Goal: Find specific page/section

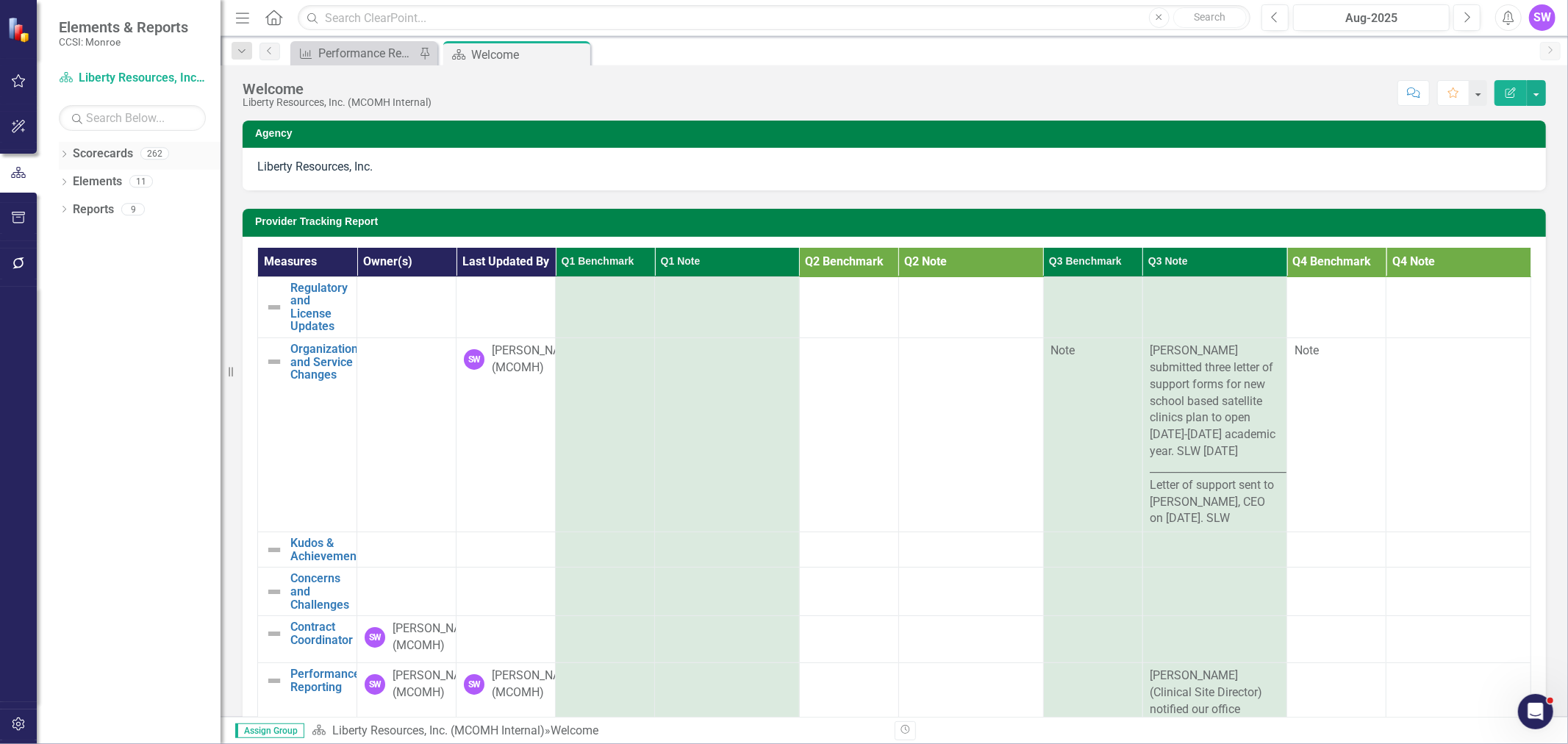
click at [61, 149] on div "Dropdown" at bounding box center [64, 155] width 10 height 13
click at [69, 174] on div "Dropdown [GEOGRAPHIC_DATA]" at bounding box center [143, 181] width 155 height 25
click at [74, 176] on icon "Dropdown" at bounding box center [71, 181] width 11 height 9
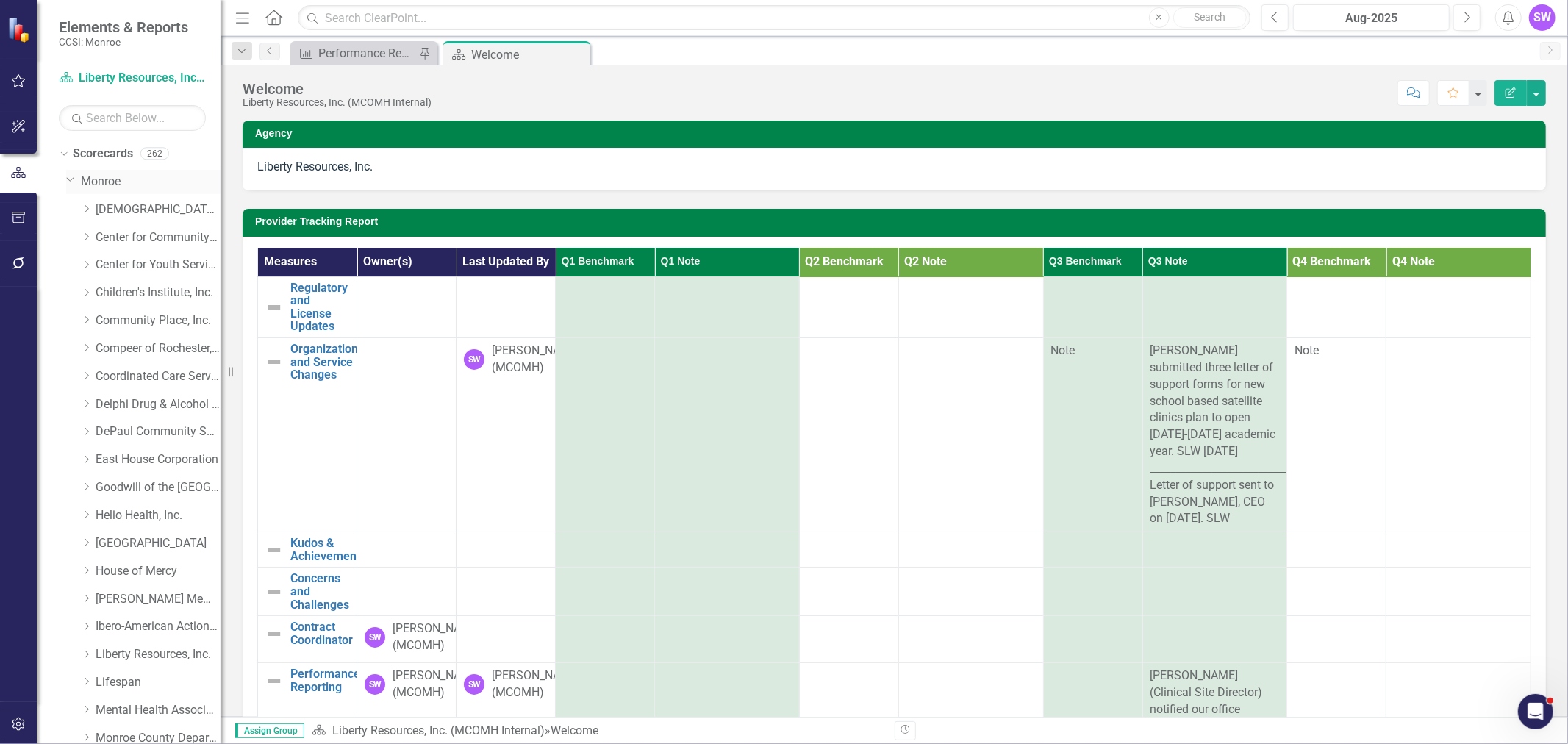
click at [89, 176] on link "Monroe" at bounding box center [151, 181] width 140 height 17
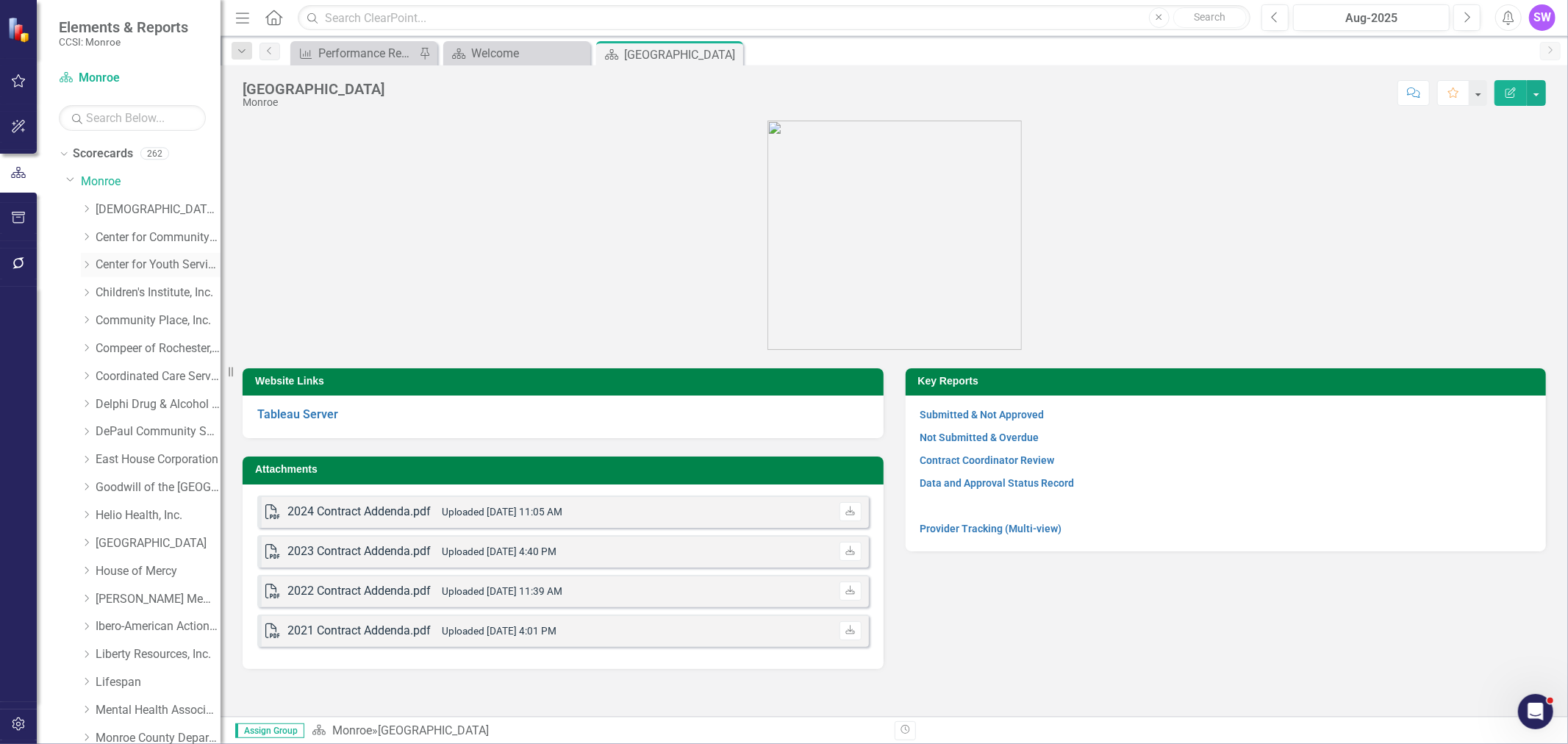
click at [84, 265] on icon "Dropdown" at bounding box center [86, 265] width 11 height 9
click at [145, 267] on link "Center for Youth Services, Inc." at bounding box center [158, 265] width 125 height 17
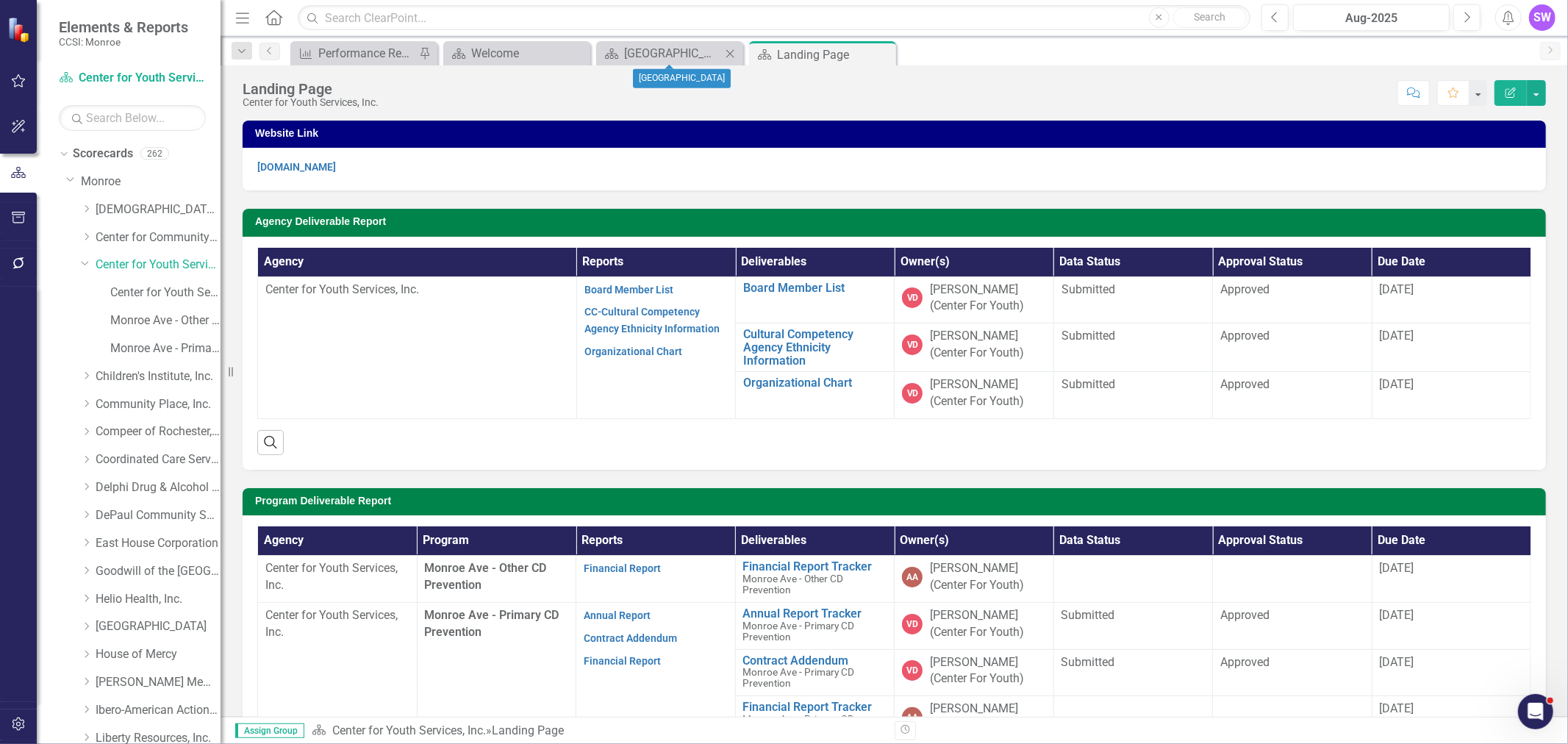
click at [726, 52] on icon "Close" at bounding box center [730, 54] width 15 height 12
click at [0, 0] on icon at bounding box center [0, 0] width 0 height 0
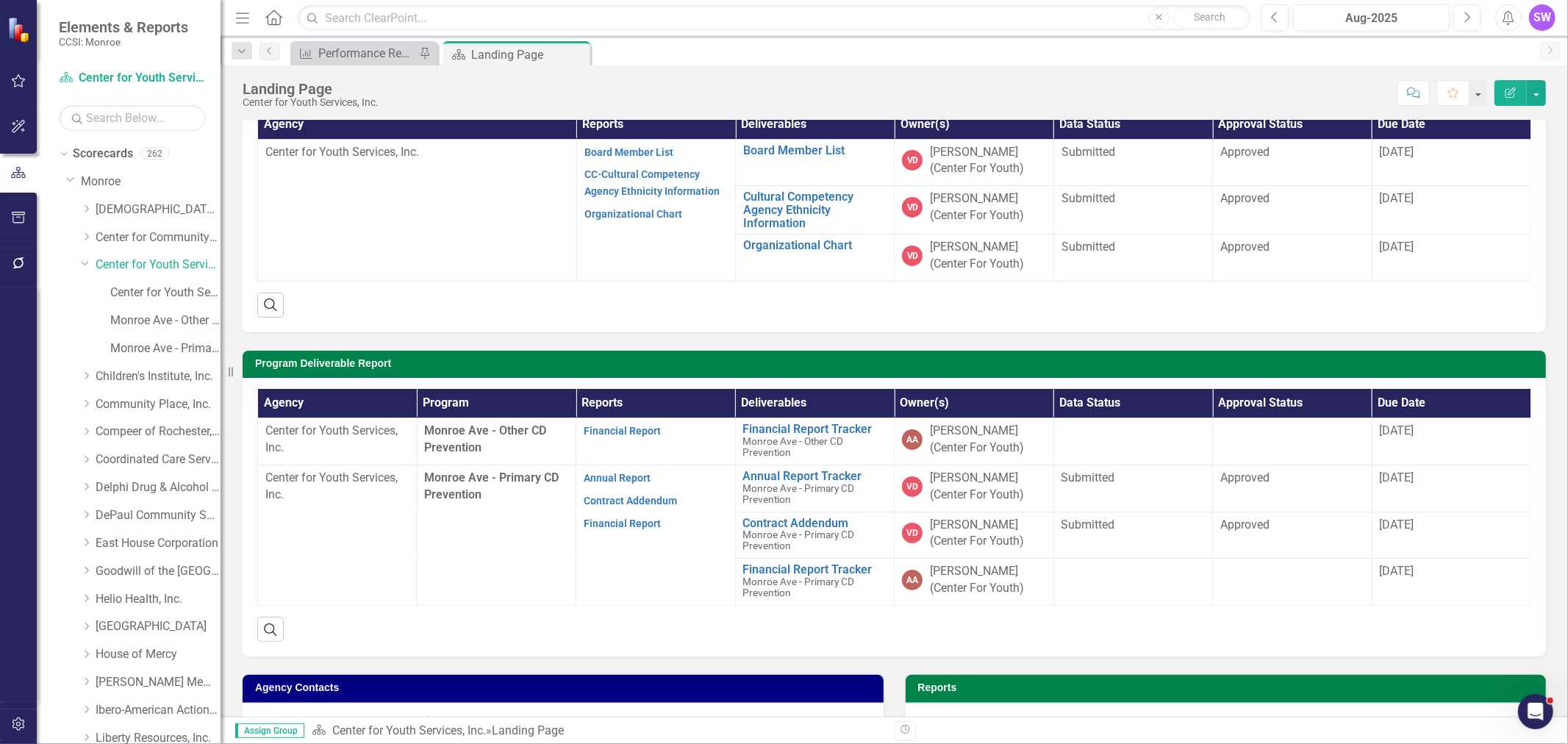
scroll to position [164, 0]
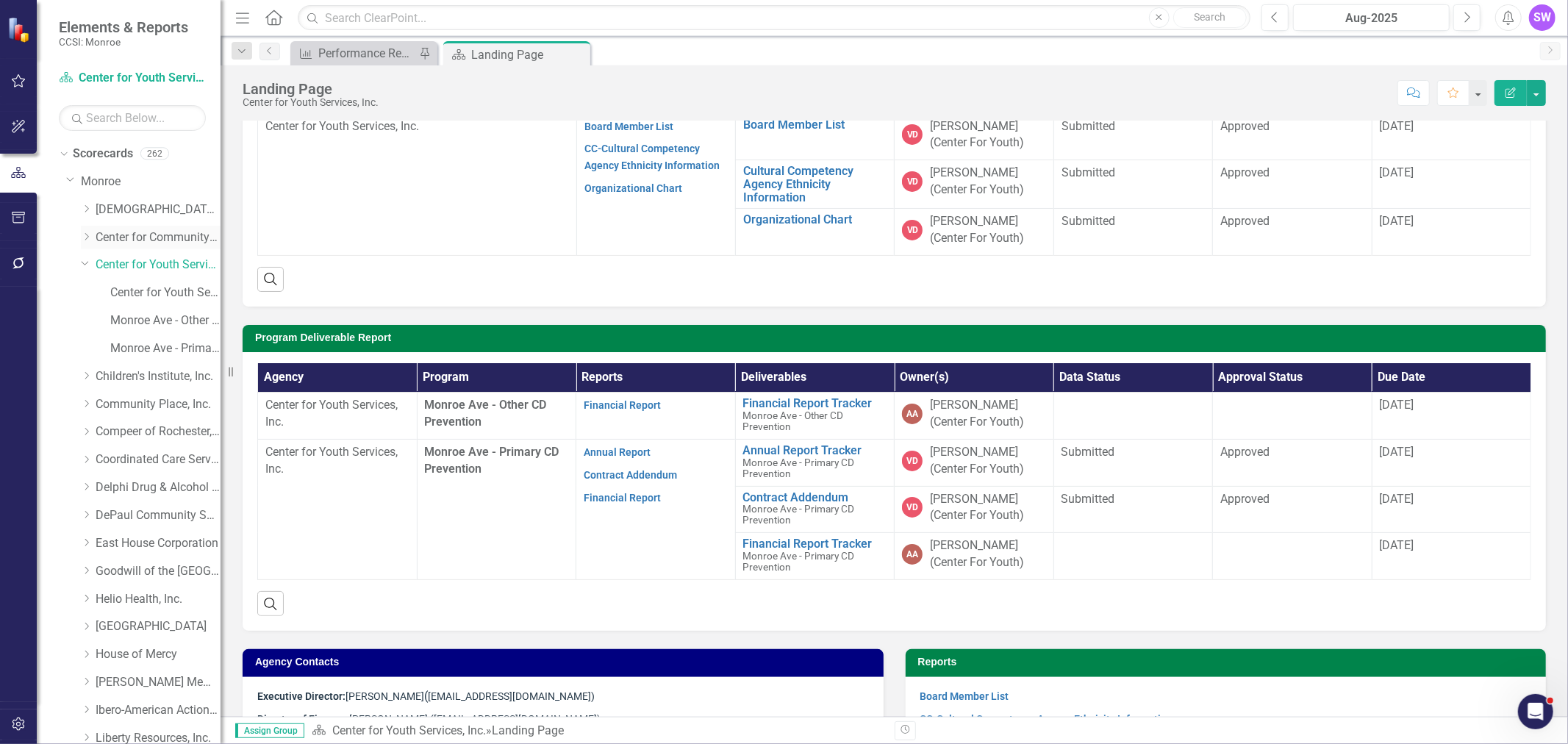
click at [122, 236] on link "Center for Community Alternatives" at bounding box center [158, 238] width 125 height 17
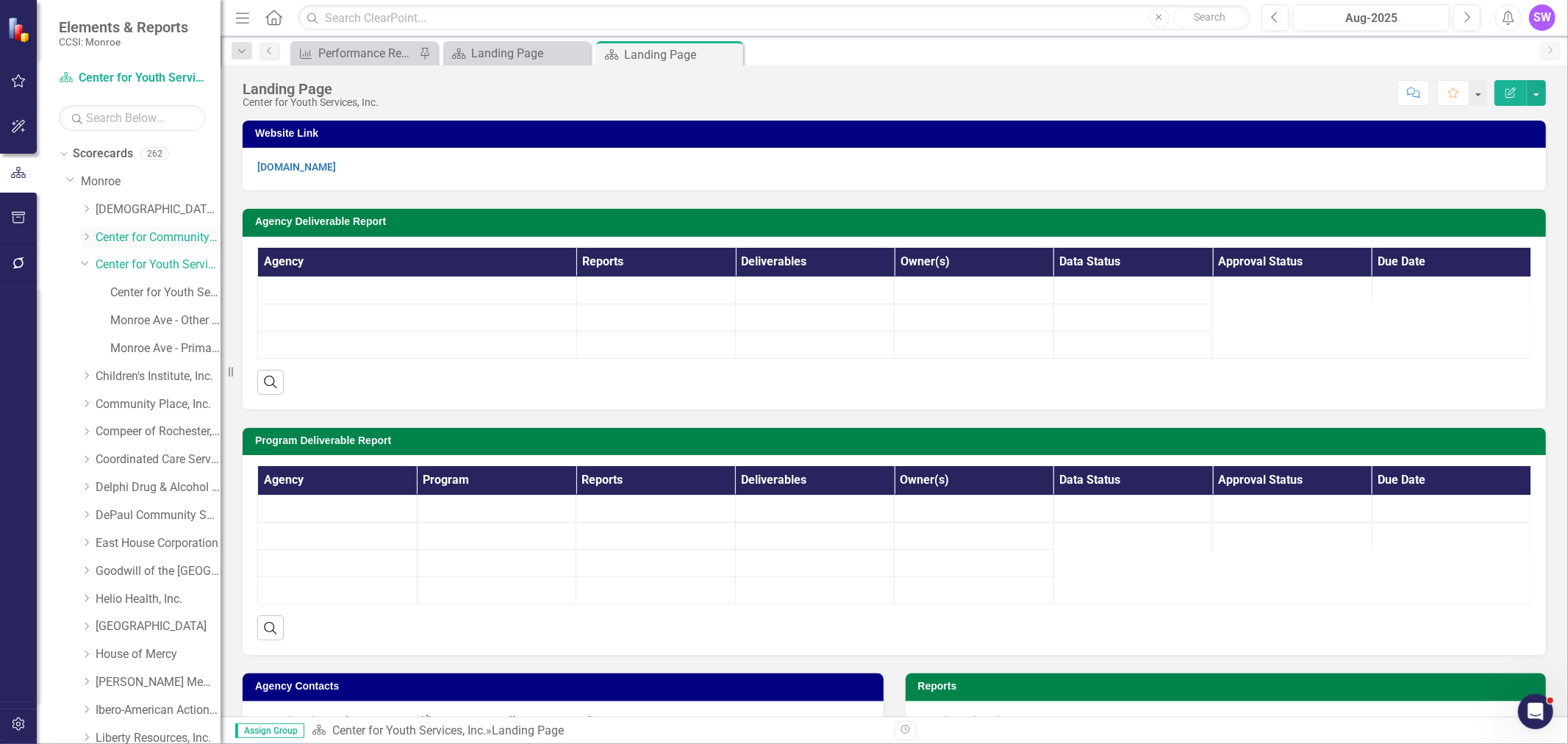
click at [86, 236] on icon "Dropdown" at bounding box center [86, 237] width 11 height 9
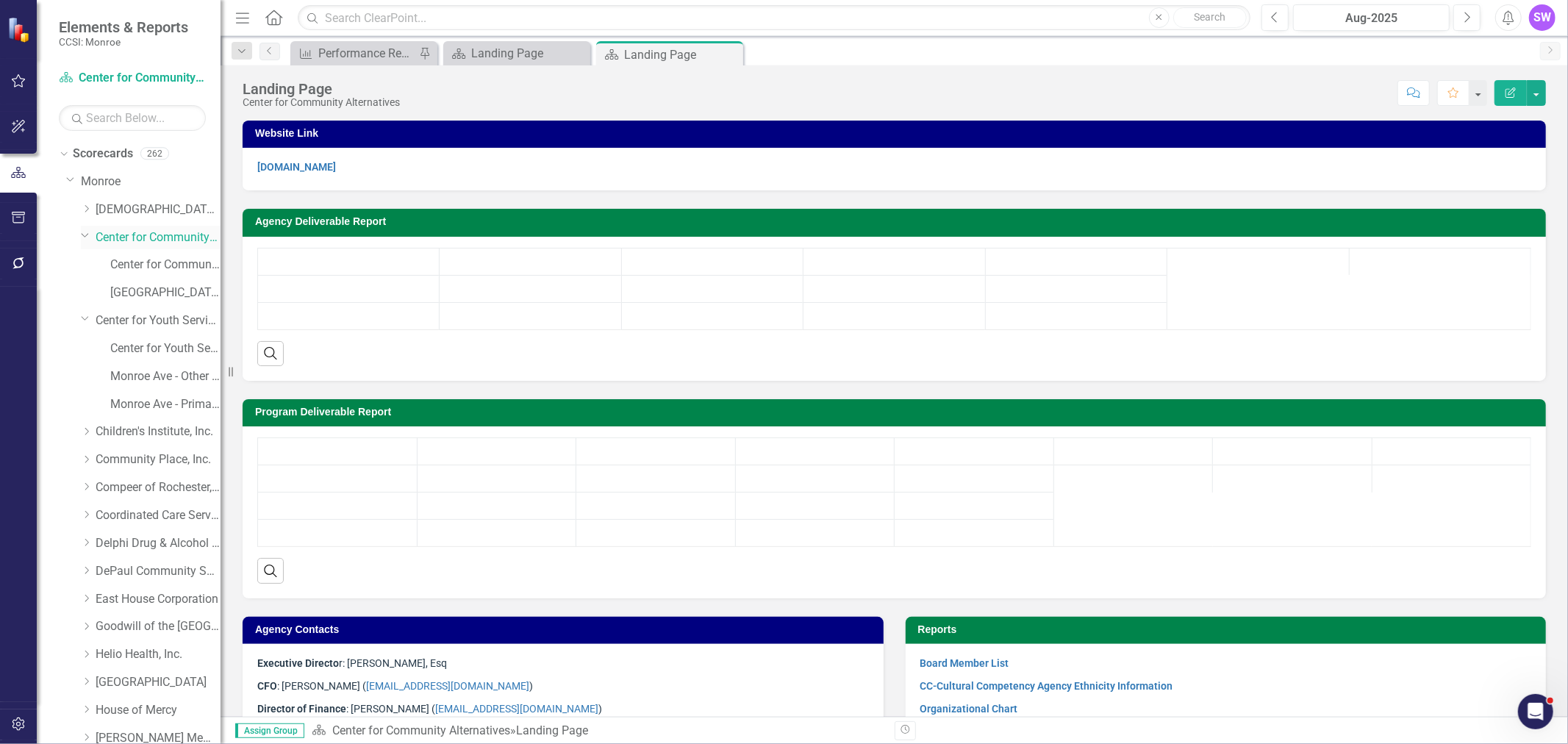
click at [146, 239] on link "Center for Community Alternatives" at bounding box center [158, 238] width 125 height 17
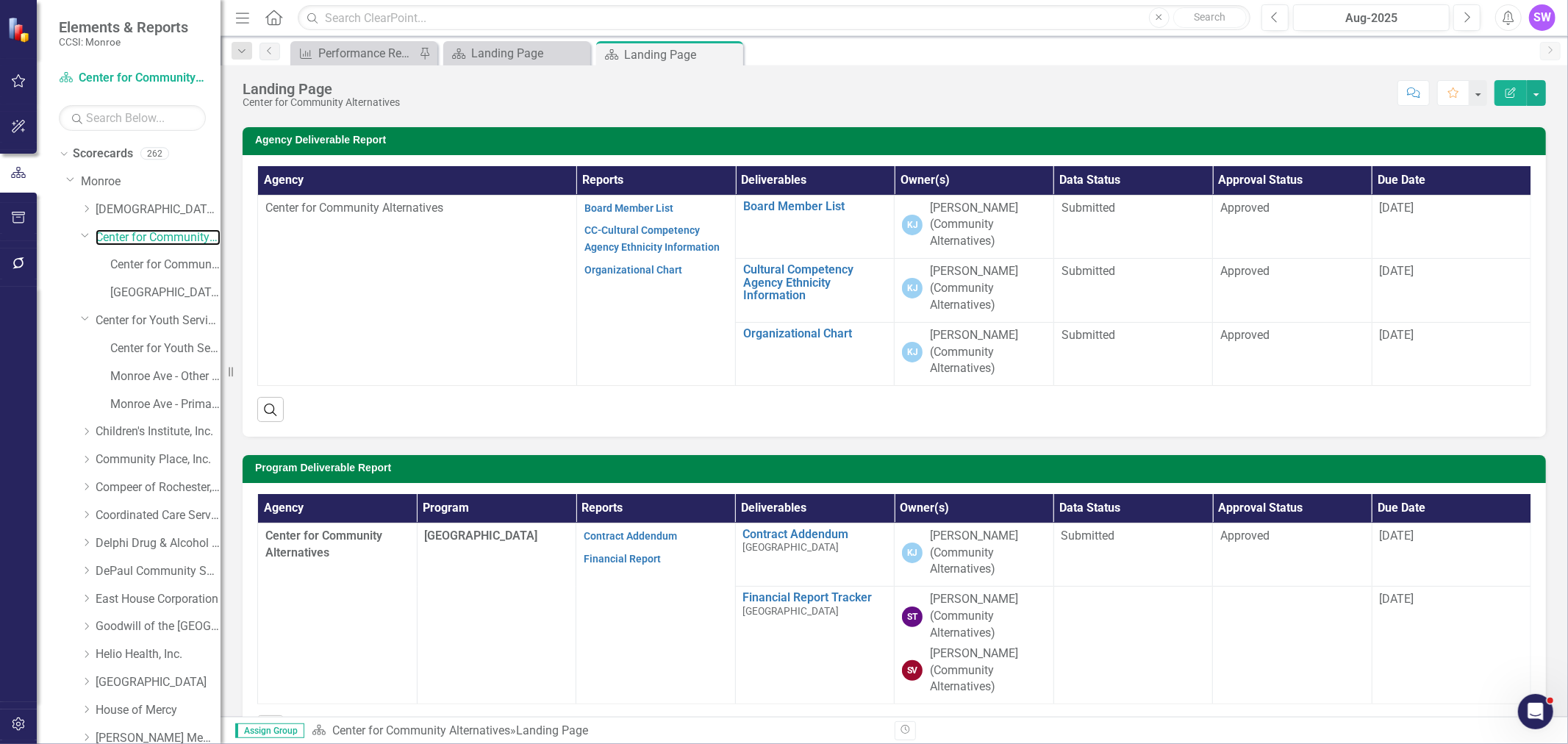
scroll to position [164, 0]
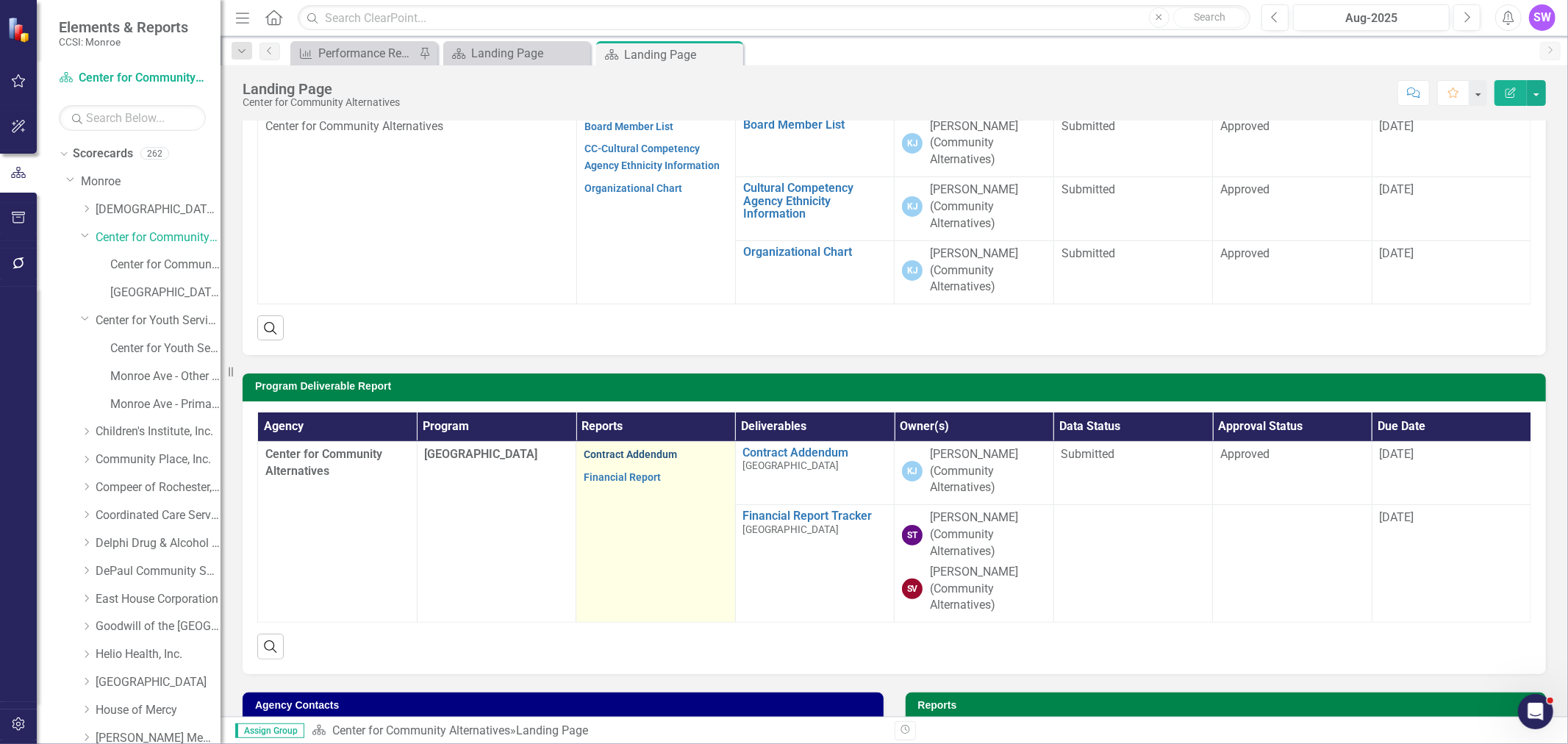
click at [637, 456] on link "Contract Addendum" at bounding box center [630, 454] width 94 height 12
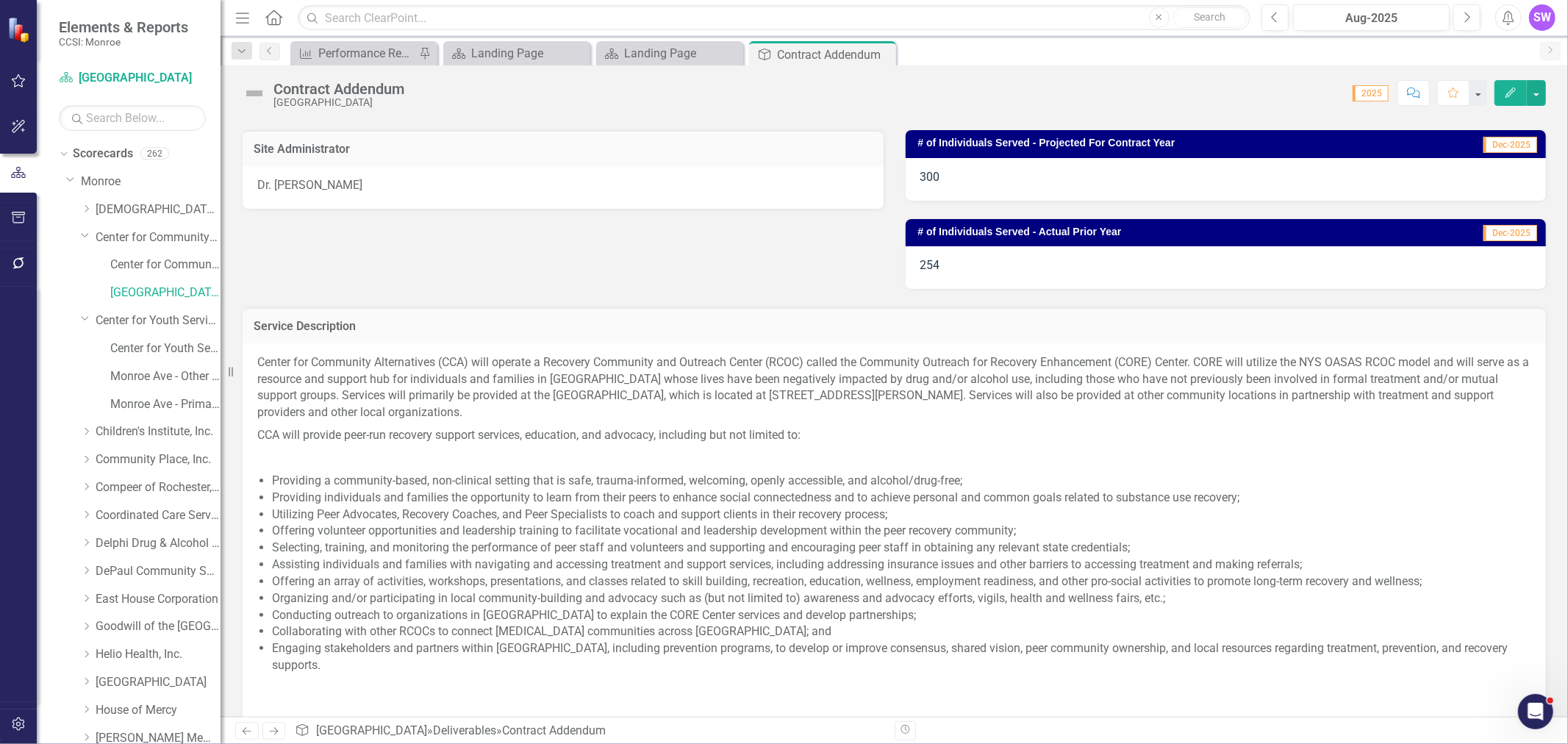
scroll to position [372, 0]
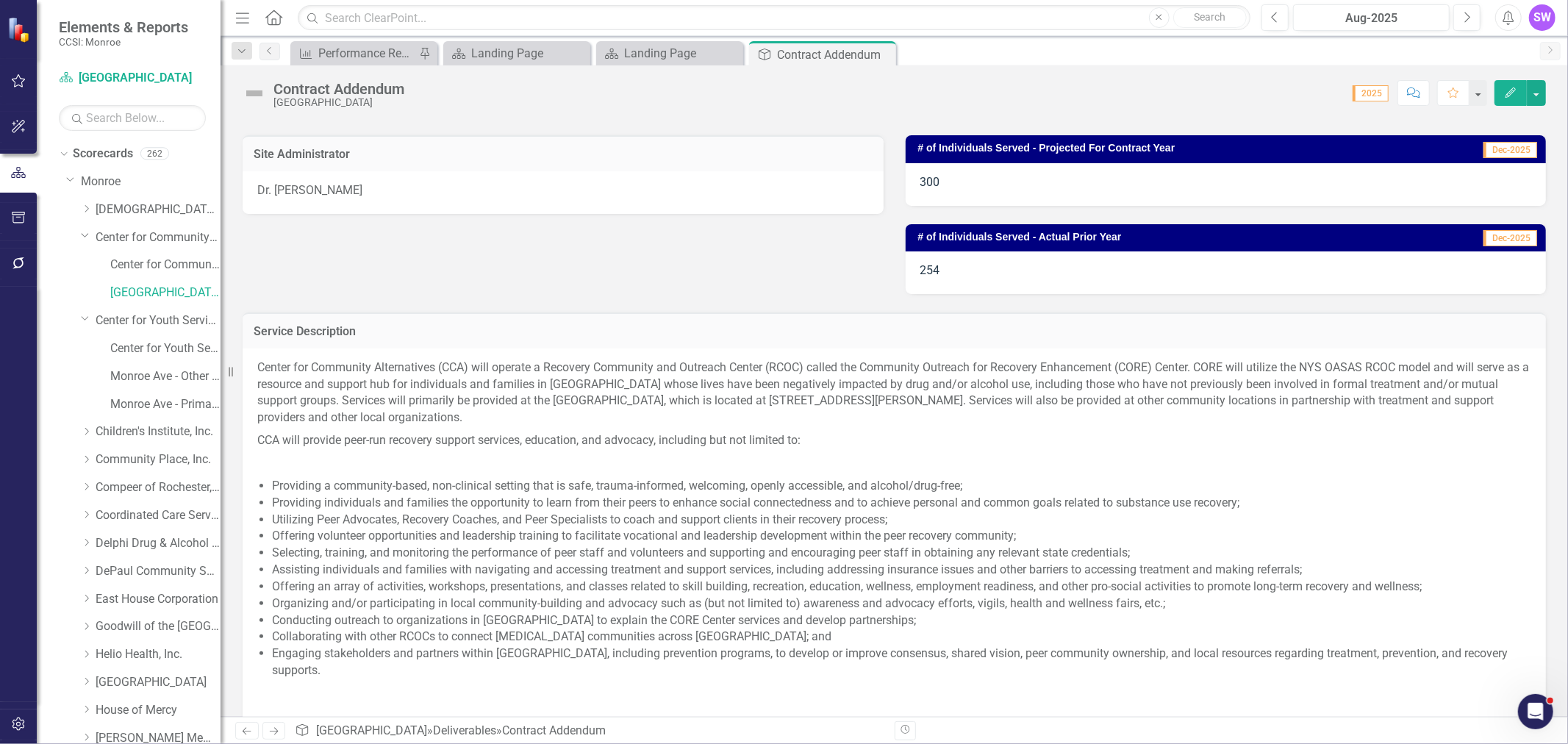
click at [645, 290] on div "Program Code 3970 Program Index 00 Site Administrator Dr. [PERSON_NAME] Operati…" at bounding box center [894, 109] width 1326 height 370
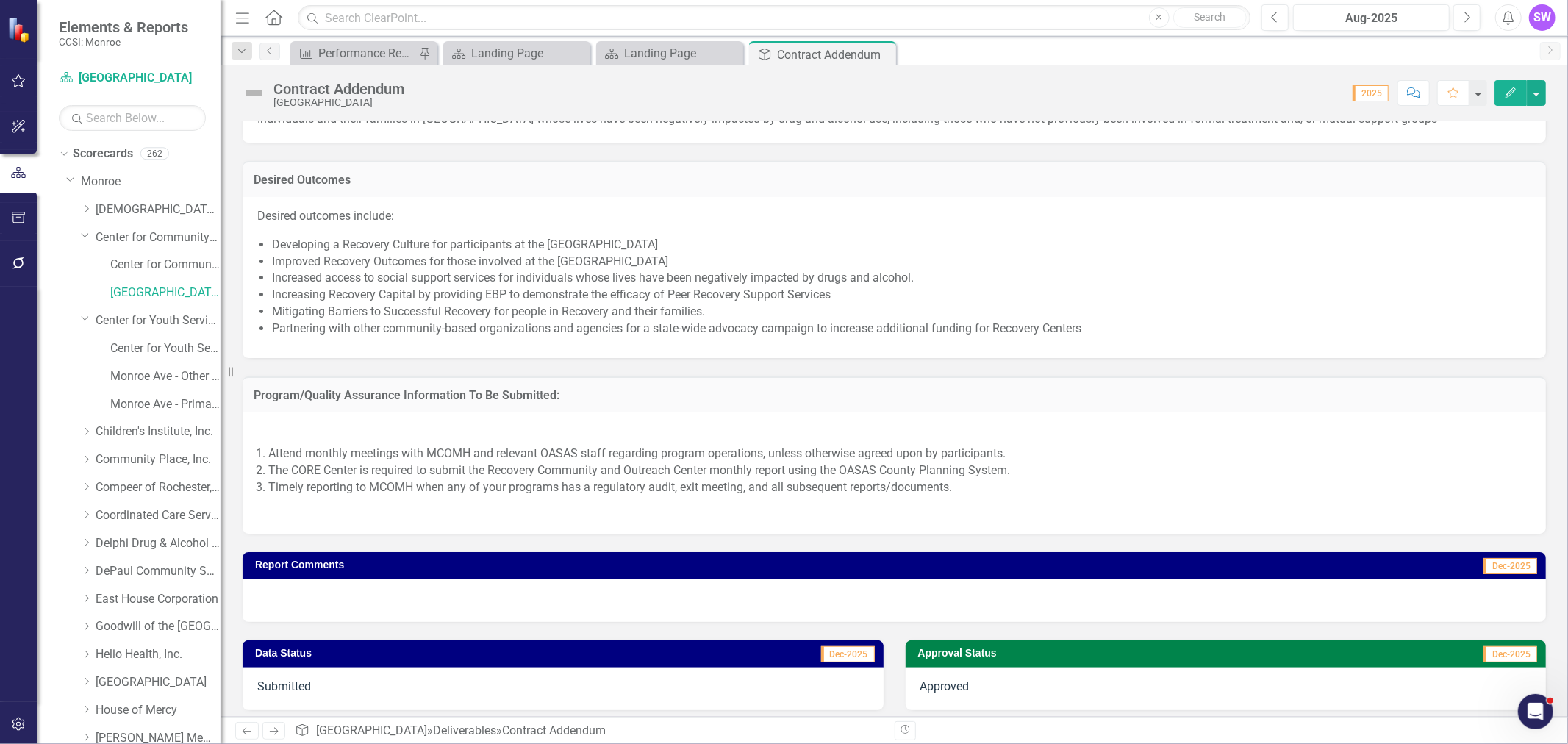
scroll to position [1188, 0]
